Goal: Information Seeking & Learning: Understand process/instructions

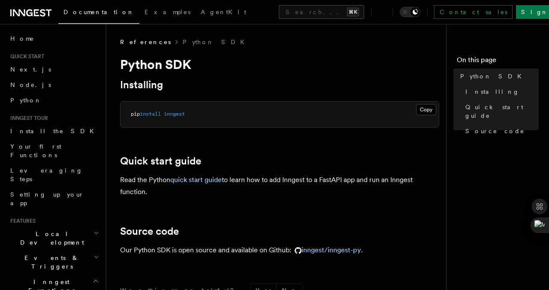
click at [386, 13] on icon at bounding box center [385, 12] width 0 height 8
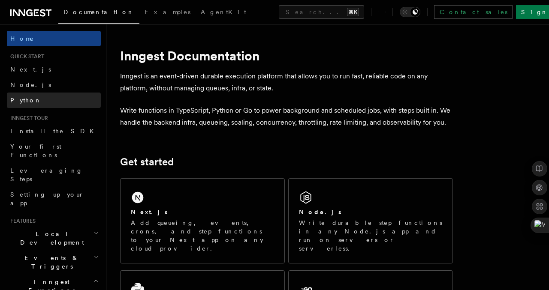
click at [25, 96] on span "Python" at bounding box center [25, 100] width 31 height 9
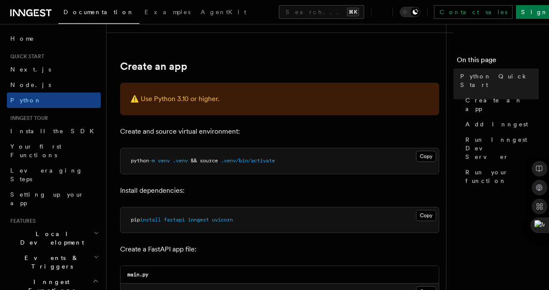
scroll to position [172, 0]
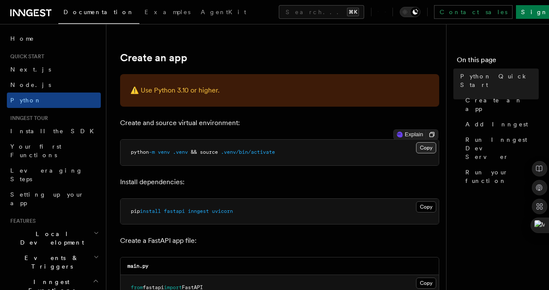
click at [416, 149] on button "Copy Copied" at bounding box center [426, 147] width 20 height 11
click at [419, 205] on button "Copy Copied" at bounding box center [426, 207] width 20 height 11
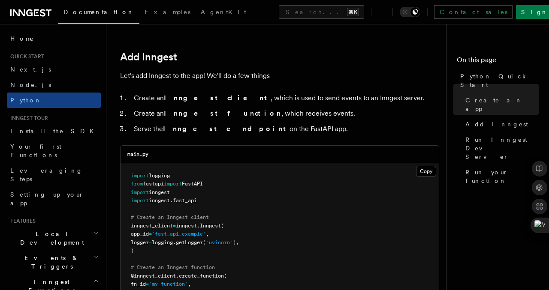
scroll to position [533, 0]
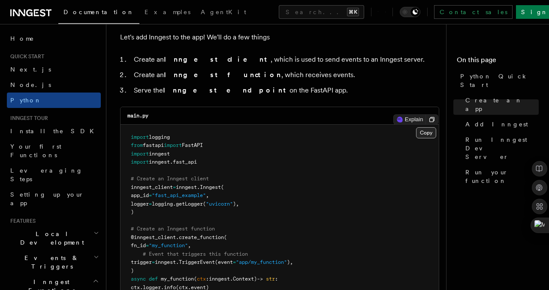
click at [424, 133] on button "Copy Copied" at bounding box center [426, 132] width 20 height 11
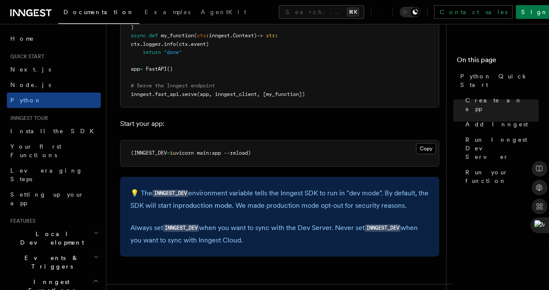
scroll to position [776, 0]
click at [433, 150] on button "Copy Copied" at bounding box center [426, 149] width 20 height 11
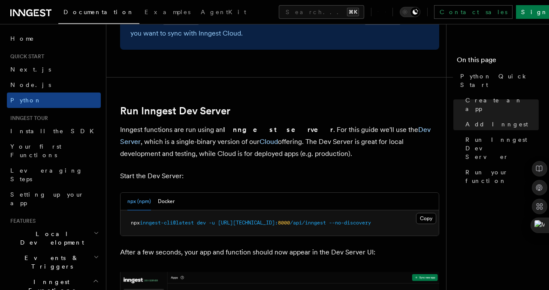
scroll to position [1023, 0]
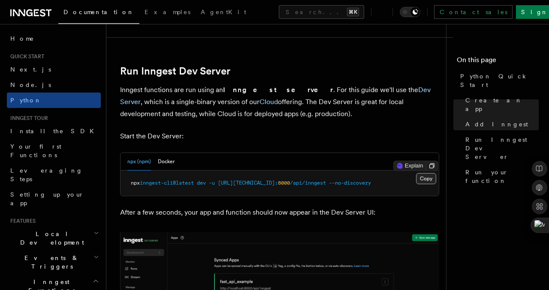
click at [425, 178] on button "Copy Copied" at bounding box center [426, 178] width 20 height 11
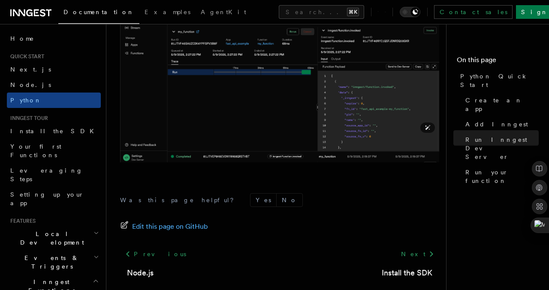
scroll to position [1838, 0]
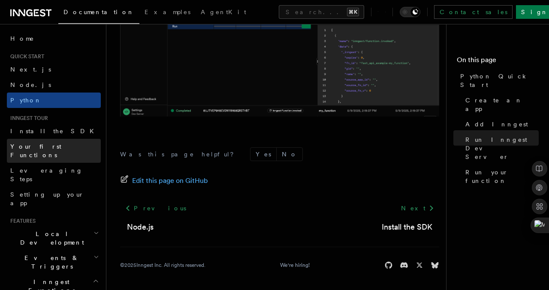
click at [43, 145] on span "Your first Functions" at bounding box center [35, 150] width 51 height 15
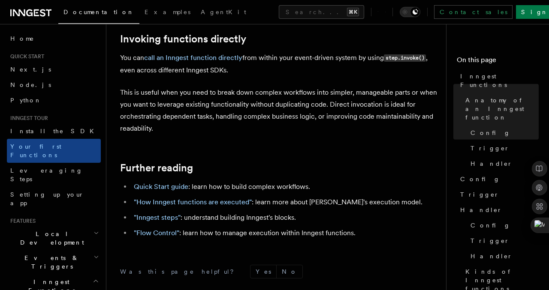
scroll to position [1828, 0]
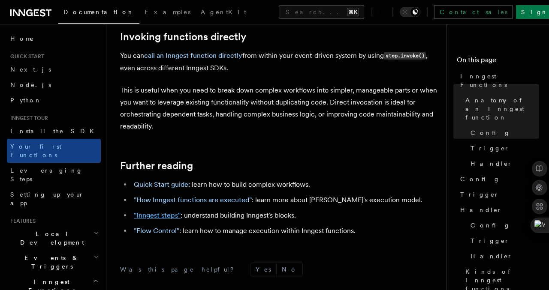
click at [159, 211] on link ""Inngest steps"" at bounding box center [157, 215] width 47 height 8
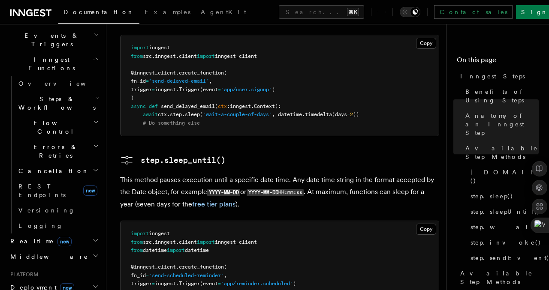
scroll to position [1481, 0]
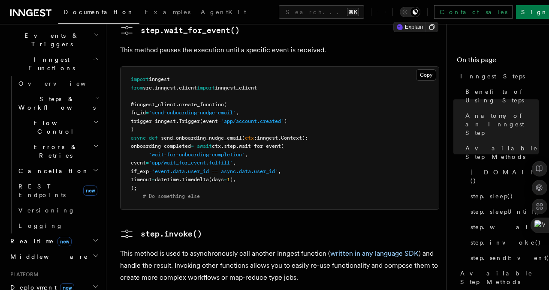
click at [152, 177] on span "timeout" at bounding box center [141, 180] width 21 height 6
copy span "timeout"
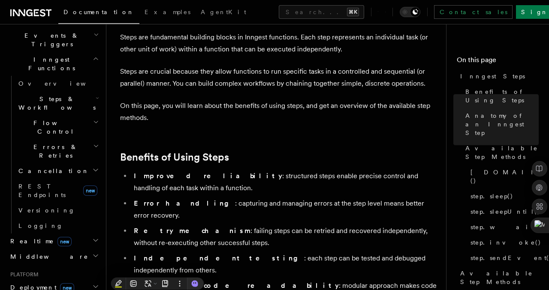
scroll to position [15, 0]
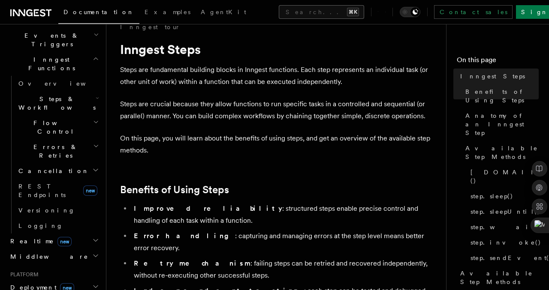
click at [279, 13] on button "Search... ⌘K" at bounding box center [321, 12] width 85 height 14
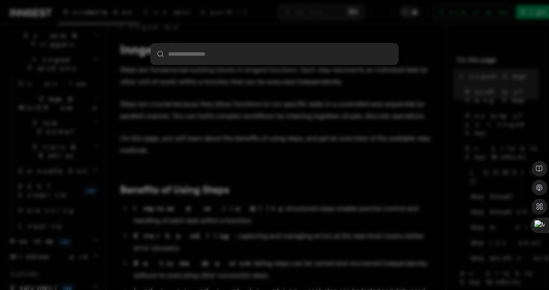
type input "*******"
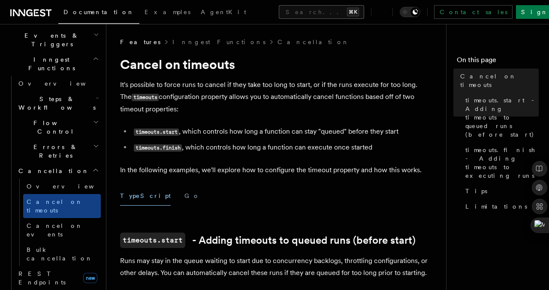
click at [279, 8] on button "Search... ⌘K" at bounding box center [321, 12] width 85 height 14
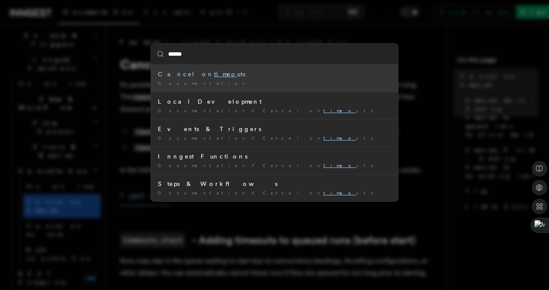
type input "*******"
click at [214, 75] on mark "timeout" at bounding box center [228, 74] width 29 height 7
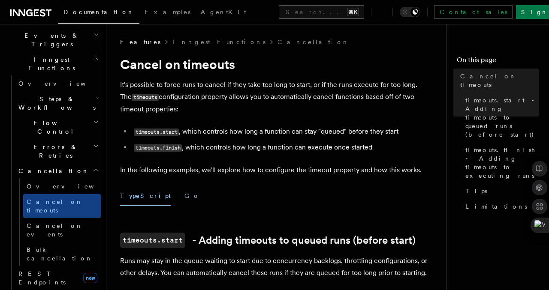
click at [279, 12] on button "Search... ⌘K" at bounding box center [321, 12] width 85 height 14
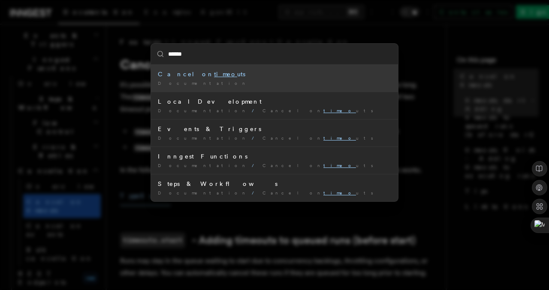
type input "*******"
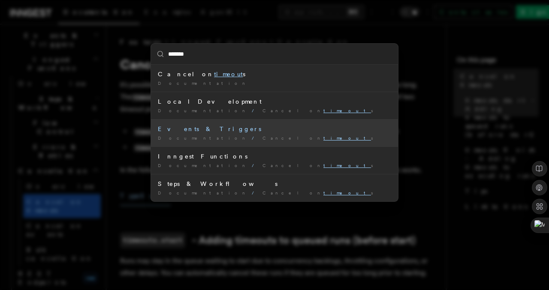
click at [262, 140] on span "Cancel on timeout s" at bounding box center [320, 138] width 116 height 5
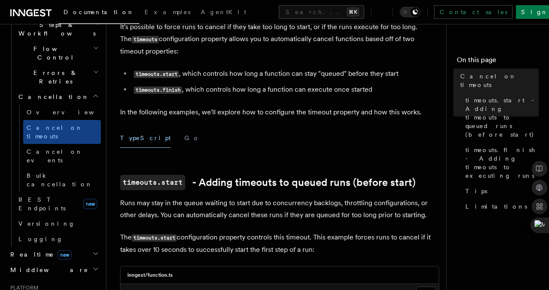
scroll to position [64, 0]
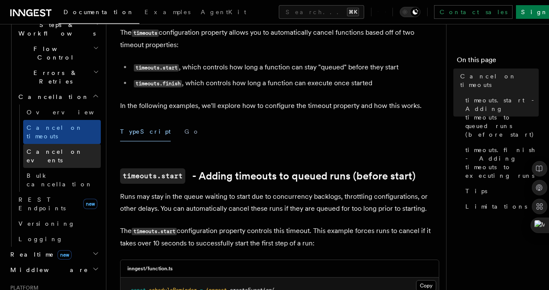
click at [63, 148] on span "Cancel on events" at bounding box center [55, 155] width 56 height 15
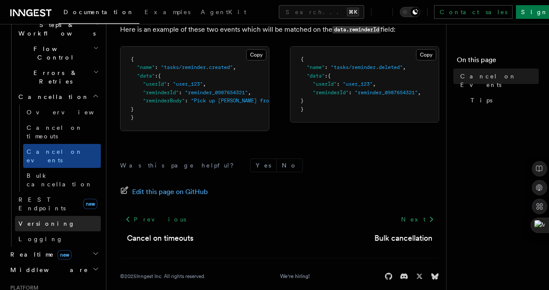
scroll to position [282, 0]
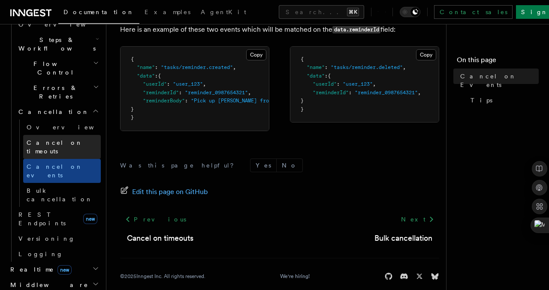
click at [56, 139] on span "Cancel on timeouts" at bounding box center [55, 146] width 56 height 15
